Goal: Information Seeking & Learning: Understand process/instructions

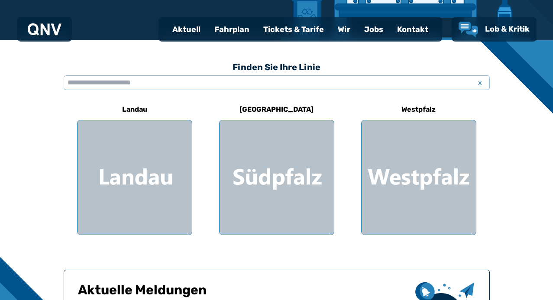
scroll to position [208, 0]
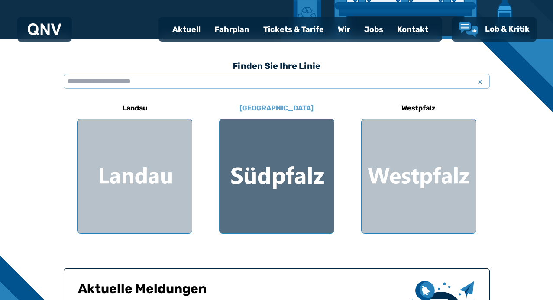
click at [310, 173] on div at bounding box center [276, 176] width 114 height 114
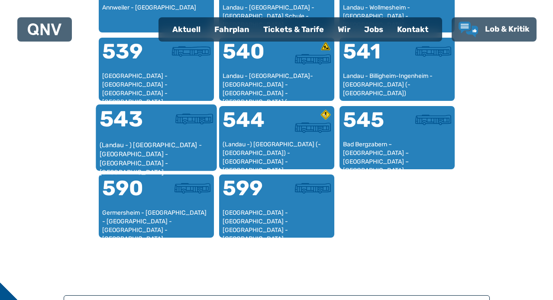
click at [150, 143] on div "(Landau - ) [GEOGRAPHIC_DATA] - [GEOGRAPHIC_DATA] - [GEOGRAPHIC_DATA] - [GEOGRA…" at bounding box center [156, 154] width 114 height 26
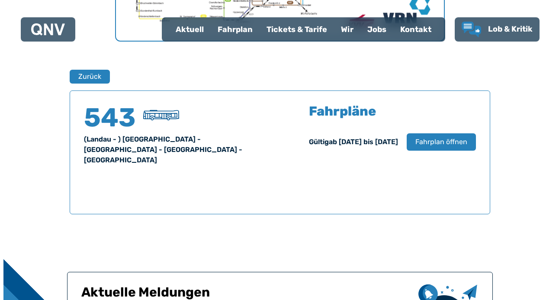
scroll to position [523, 0]
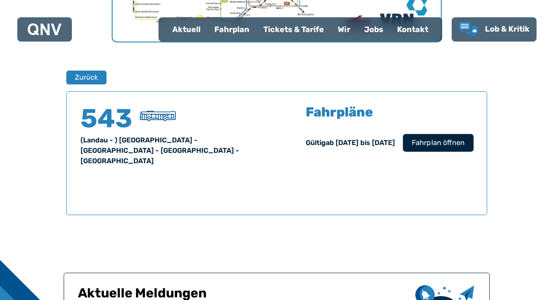
click at [422, 139] on span "Fahrplan öffnen" at bounding box center [437, 143] width 53 height 10
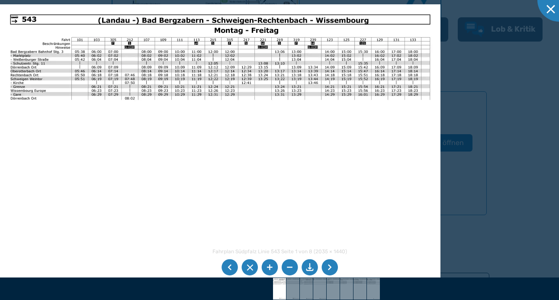
click at [268, 270] on li at bounding box center [269, 267] width 16 height 16
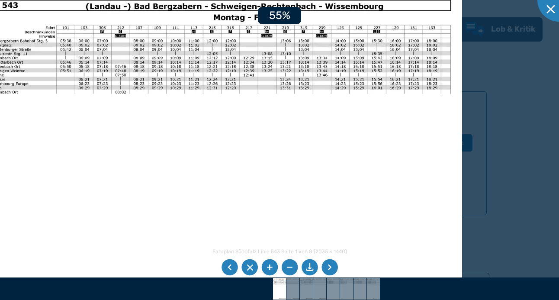
click at [268, 270] on li at bounding box center [269, 267] width 16 height 16
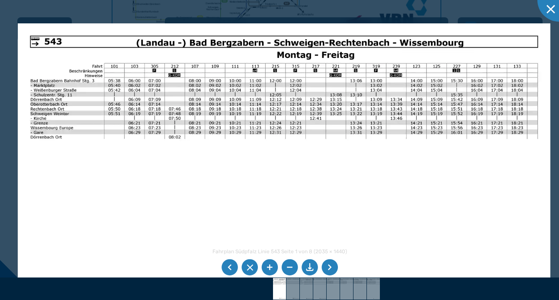
click at [332, 196] on img at bounding box center [284, 211] width 533 height 377
click at [271, 269] on li at bounding box center [269, 267] width 16 height 16
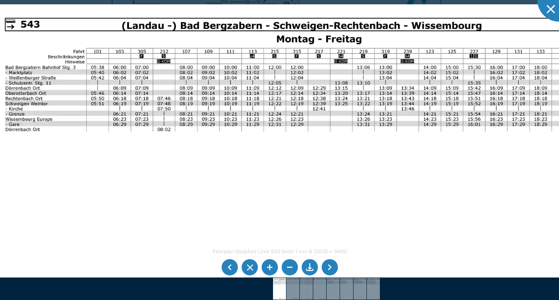
click at [315, 269] on li at bounding box center [310, 267] width 16 height 16
